Goal: Information Seeking & Learning: Learn about a topic

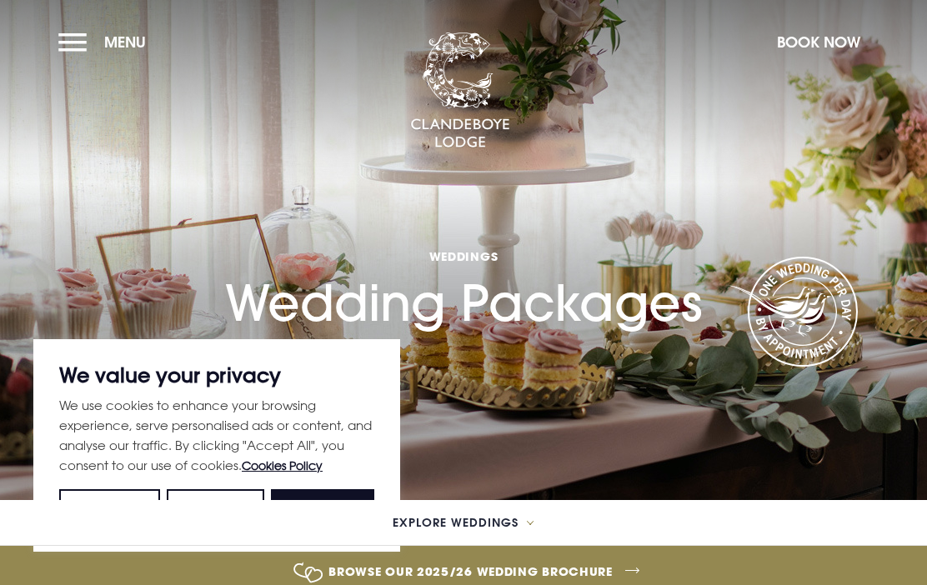
click at [425, 520] on span "Explore Weddings" at bounding box center [456, 523] width 126 height 12
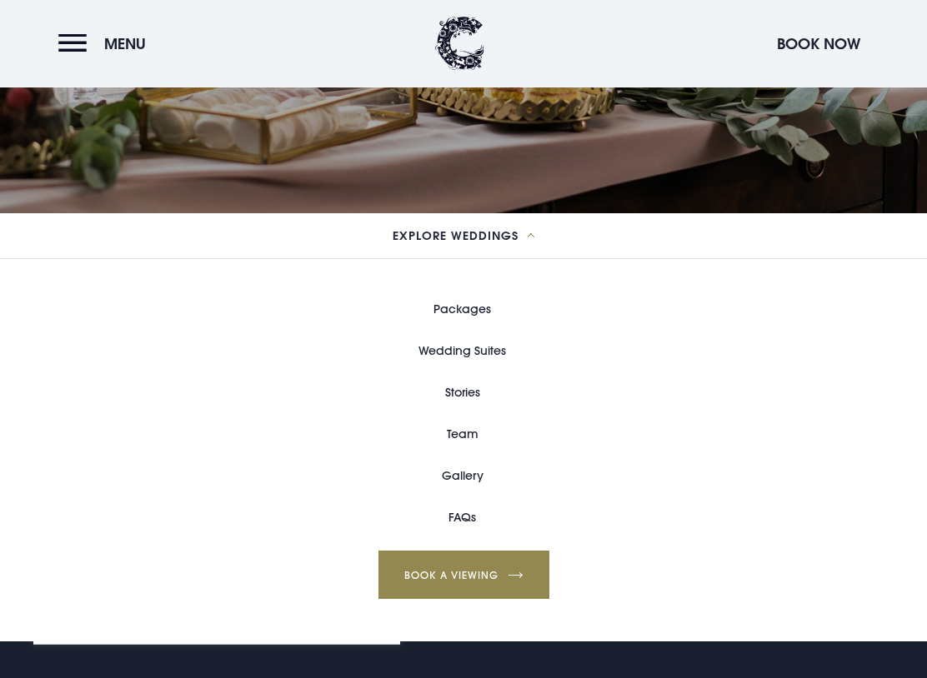
scroll to position [287, 0]
click at [458, 483] on link "Gallery" at bounding box center [463, 476] width 42 height 42
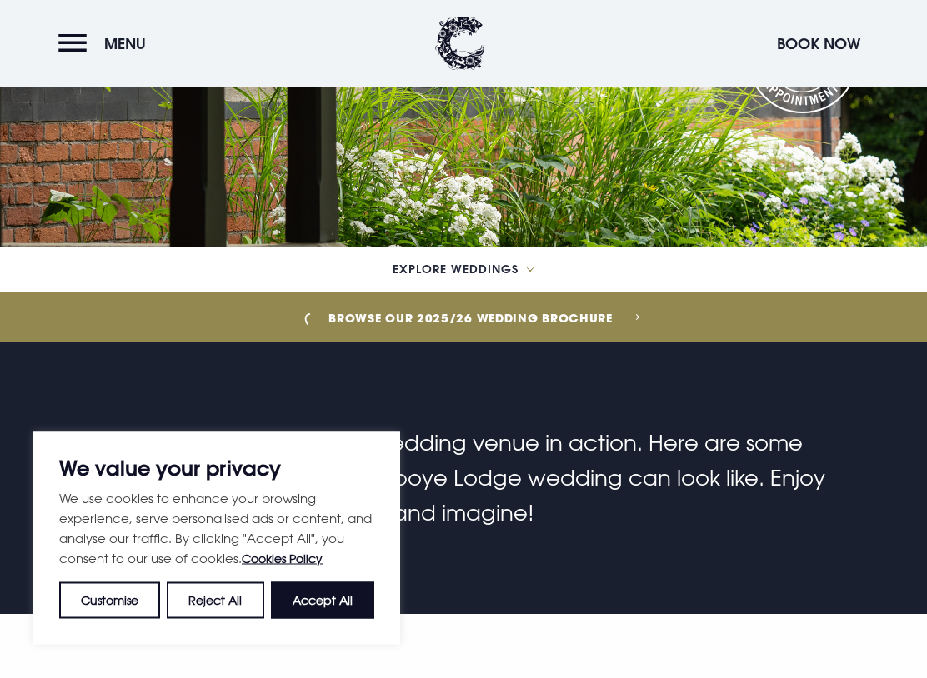
scroll to position [253, 0]
click at [342, 584] on button "Accept All" at bounding box center [322, 601] width 103 height 37
checkbox input "true"
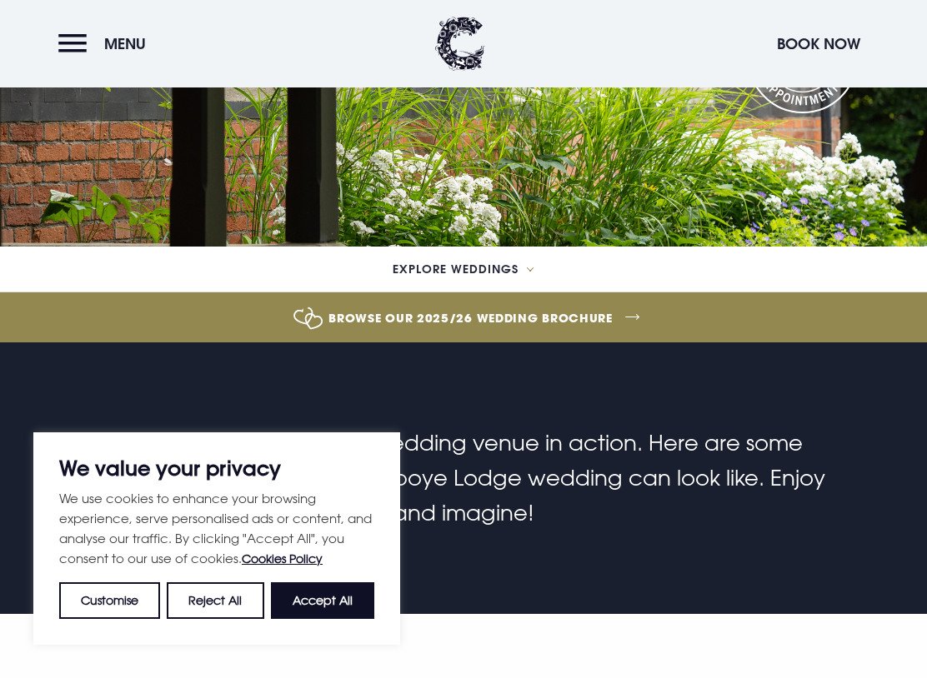
checkbox input "true"
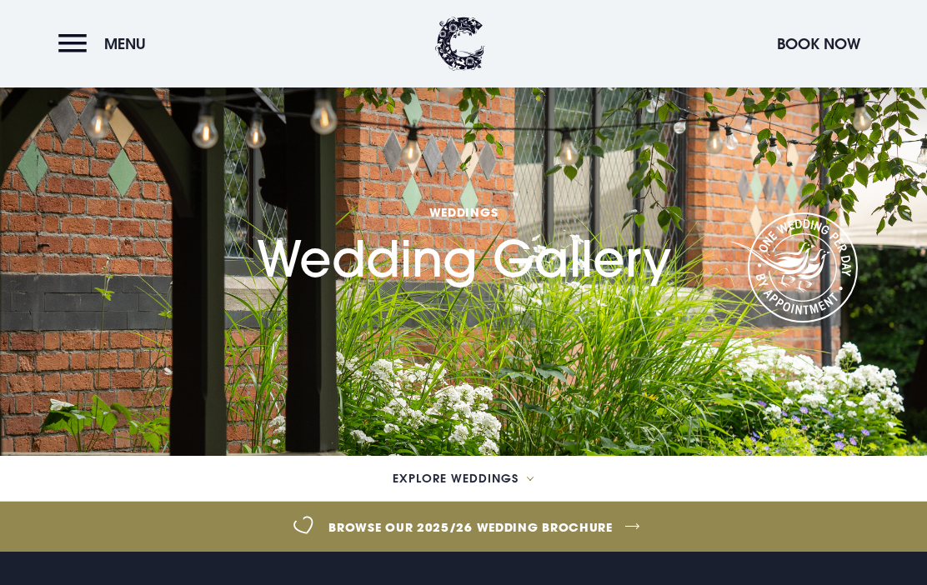
scroll to position [0, 0]
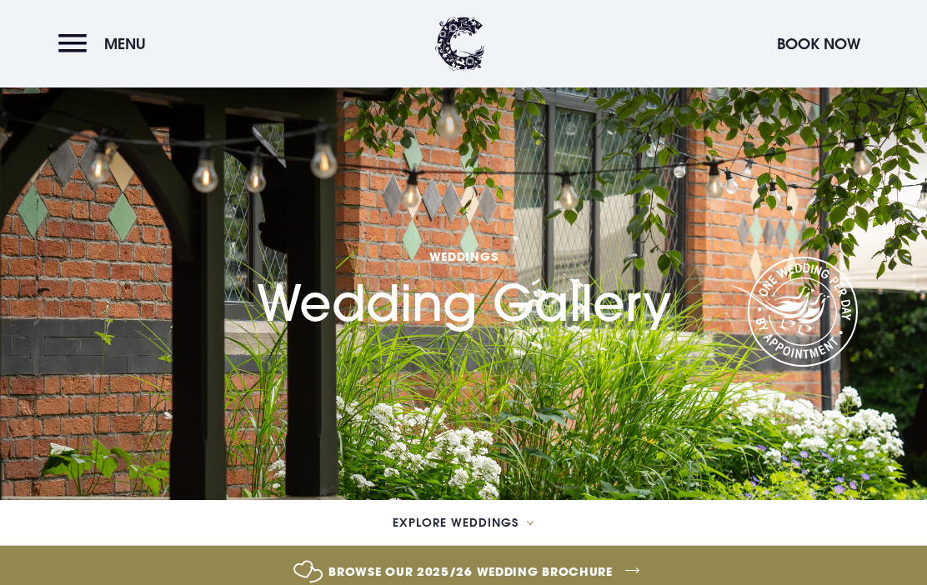
click at [67, 43] on button "Menu" at bounding box center [106, 44] width 96 height 36
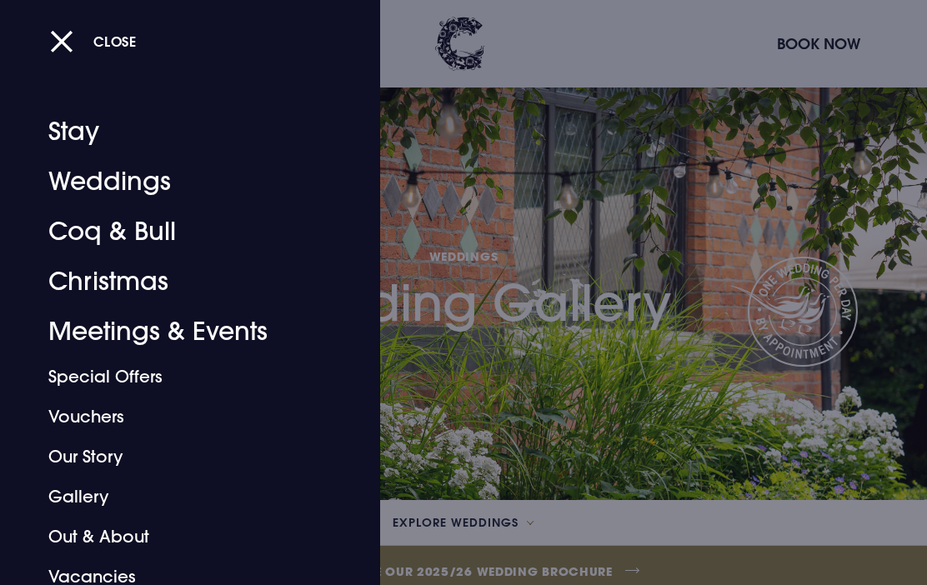
click at [88, 372] on link "Special Offers" at bounding box center [178, 377] width 261 height 40
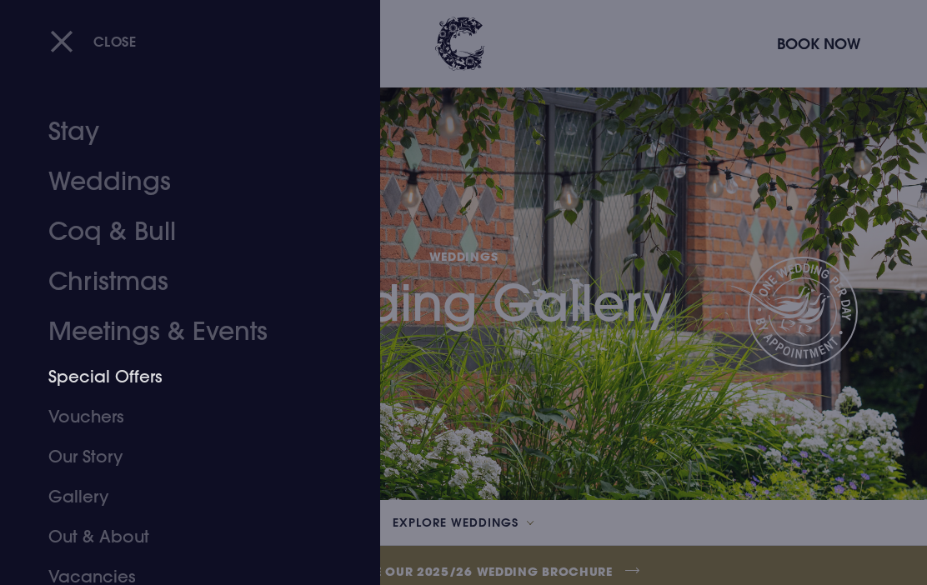
click at [89, 198] on link "Weddings" at bounding box center [178, 182] width 261 height 50
